Goal: Task Accomplishment & Management: Use online tool/utility

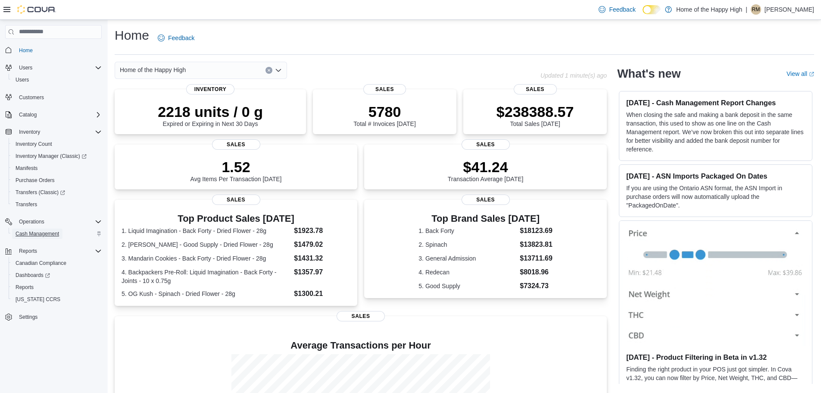
click at [40, 236] on span "Cash Management" at bounding box center [38, 233] width 44 height 7
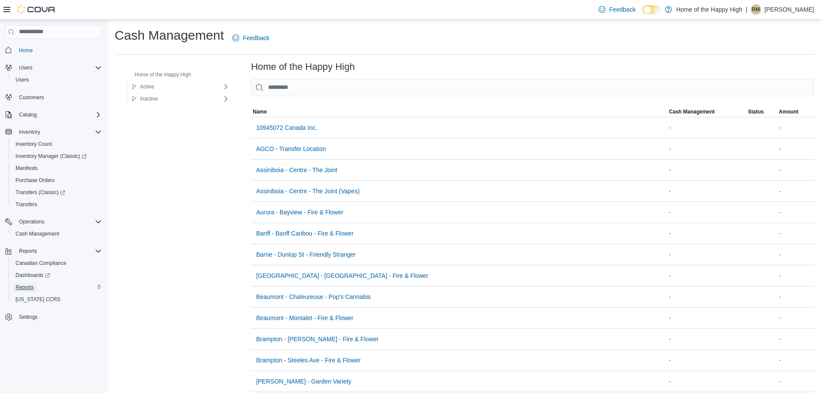
click at [28, 286] on span "Reports" at bounding box center [25, 287] width 18 height 7
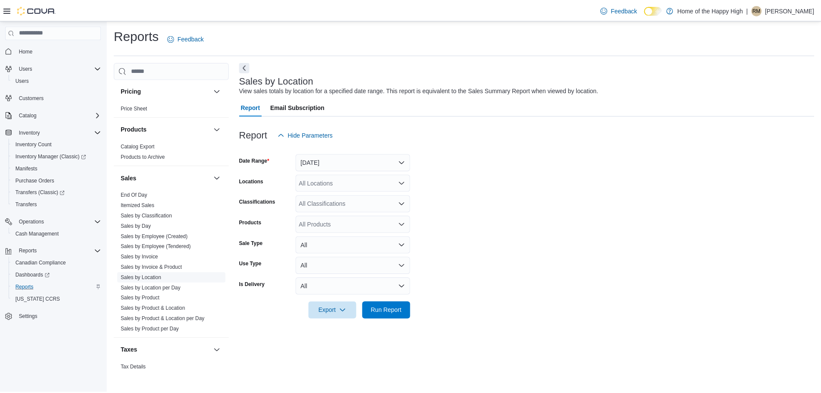
scroll to position [474, 0]
click at [168, 245] on link "Sales by Employee (Tendered)" at bounding box center [157, 245] width 71 height 6
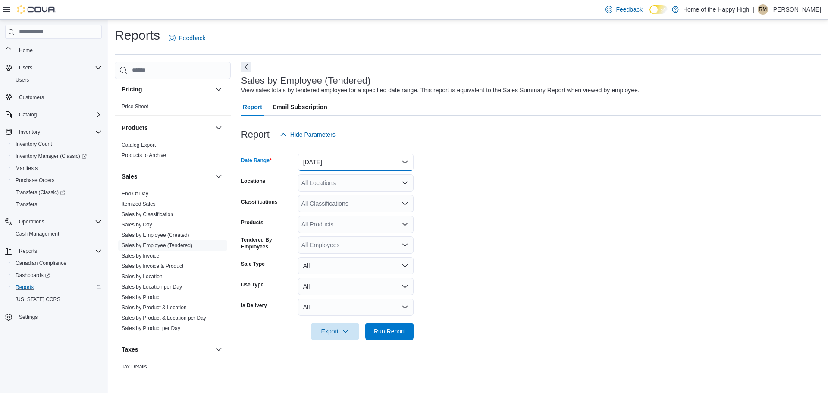
click at [323, 168] on button "[DATE]" at bounding box center [356, 161] width 116 height 17
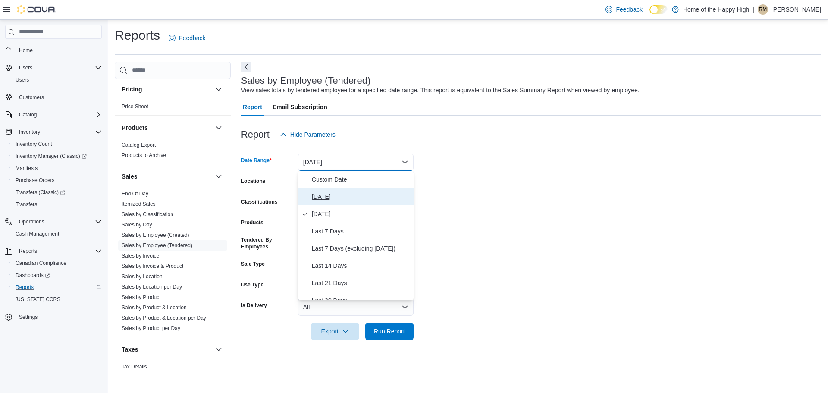
click at [343, 195] on span "[DATE]" at bounding box center [361, 196] width 98 height 10
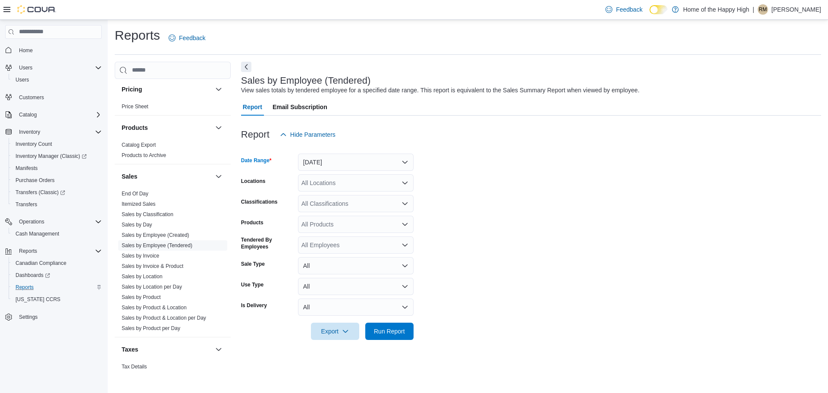
click at [336, 183] on div "All Locations" at bounding box center [356, 182] width 116 height 17
type input "****"
click at [412, 201] on button "Calgary - Forest Lawn - Prairie Records" at bounding box center [356, 197] width 116 height 12
drag, startPoint x: 450, startPoint y: 216, endPoint x: 427, endPoint y: 329, distance: 115.4
click at [451, 217] on form "Date Range [DATE] Locations [GEOGRAPHIC_DATA] - Forest Lawn - Prairie Records C…" at bounding box center [531, 241] width 580 height 197
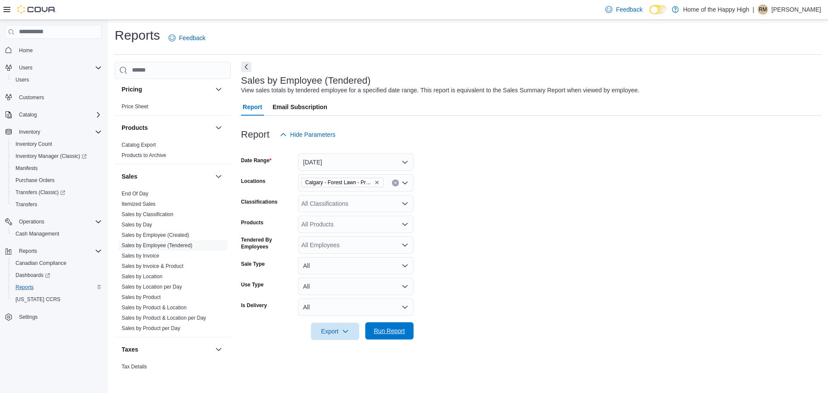
click at [401, 334] on span "Run Report" at bounding box center [389, 330] width 31 height 9
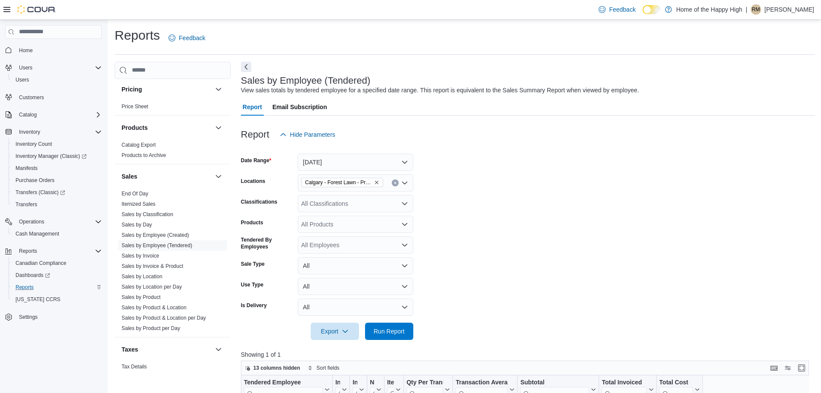
scroll to position [86, 0]
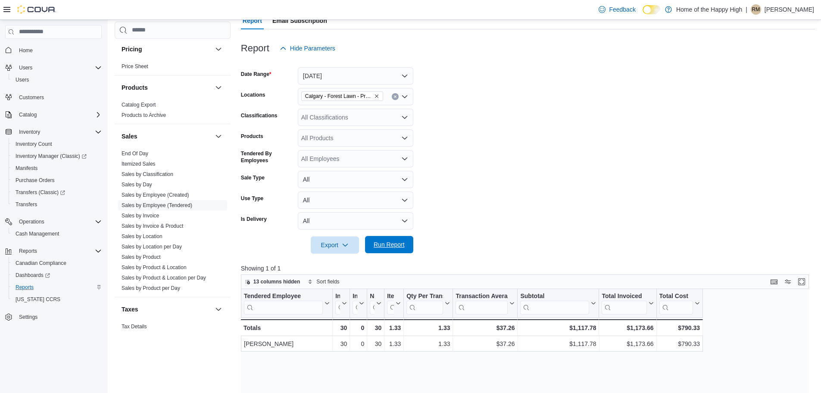
click at [388, 242] on span "Run Report" at bounding box center [389, 244] width 31 height 9
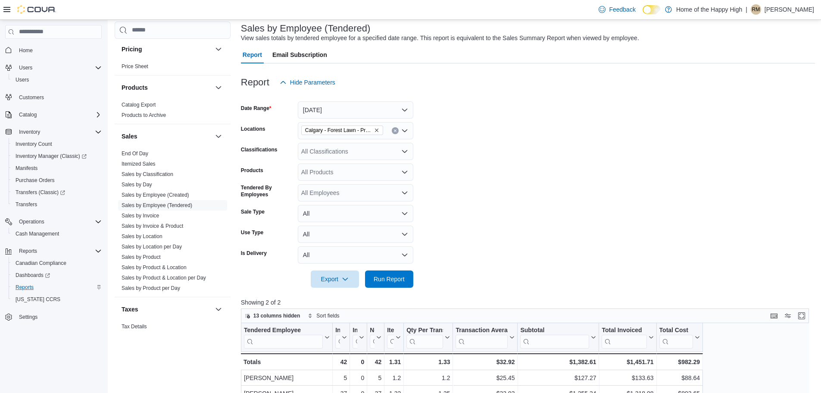
scroll to position [43, 0]
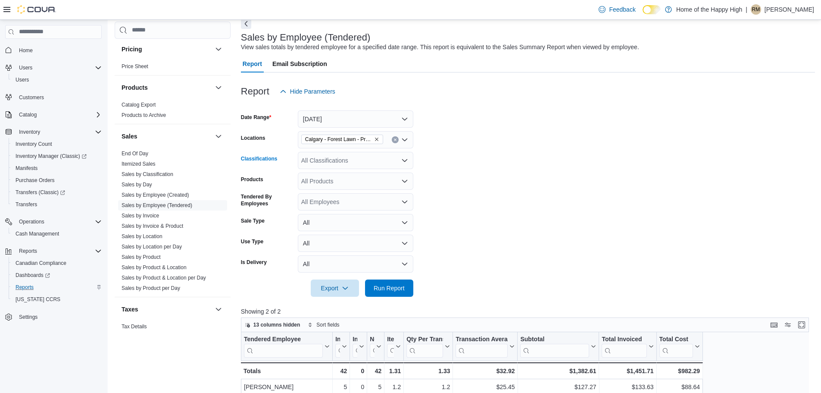
click at [347, 160] on div "All Classifications" at bounding box center [356, 160] width 116 height 17
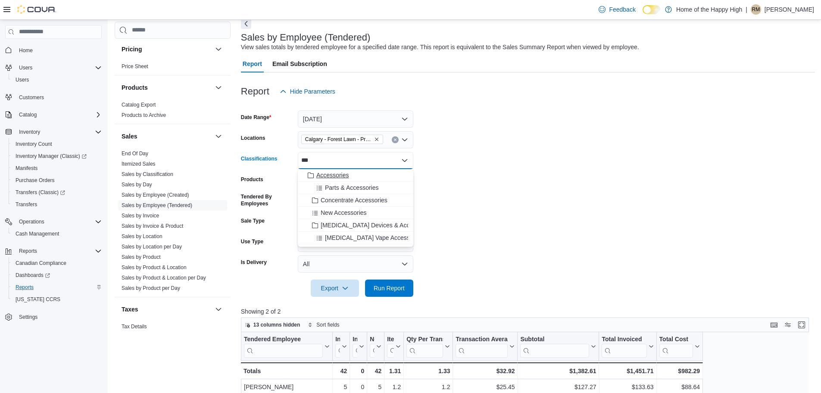
type input "***"
click at [341, 177] on span "Accessories" at bounding box center [332, 175] width 32 height 9
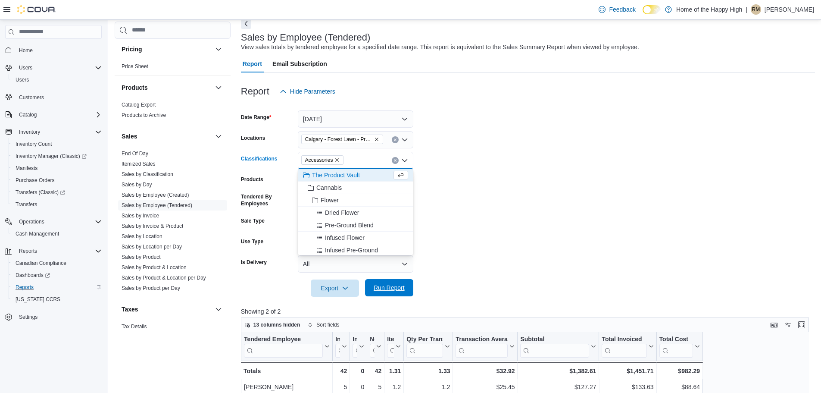
click at [394, 288] on span "Run Report" at bounding box center [389, 287] width 31 height 9
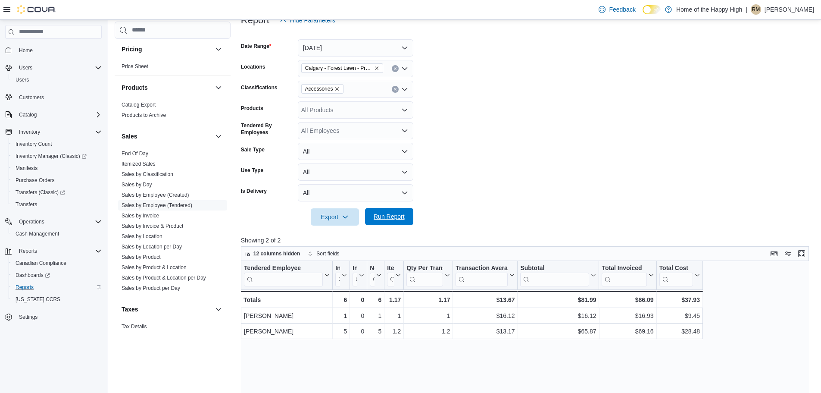
scroll to position [129, 0]
